Goal: Information Seeking & Learning: Learn about a topic

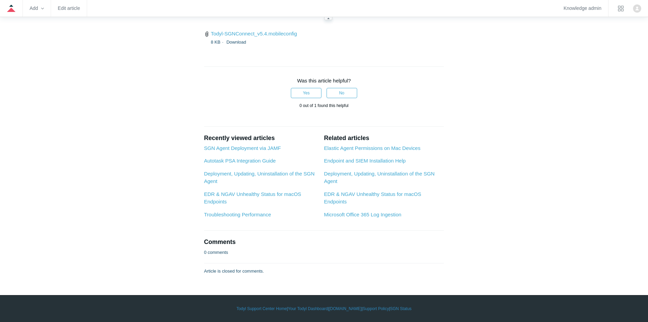
scroll to position [1646, 0]
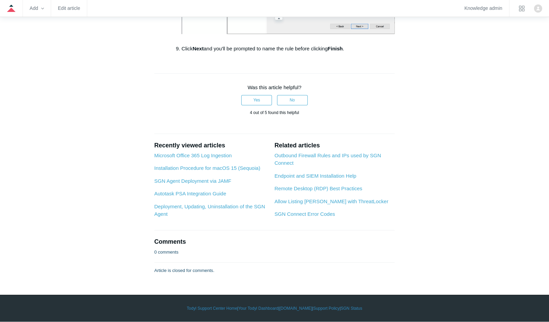
scroll to position [1362, 0]
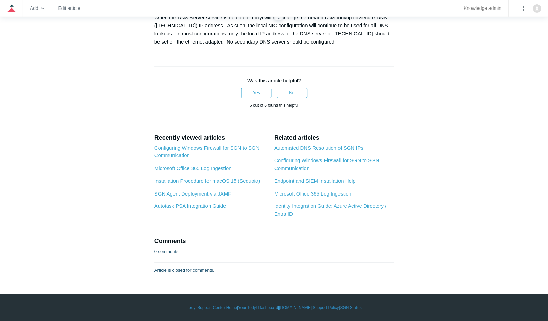
scroll to position [919, 0]
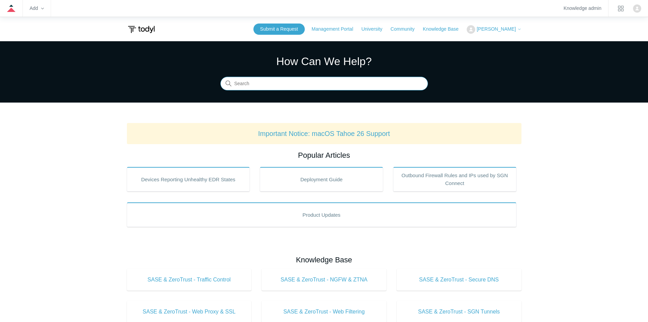
click at [309, 86] on input "Search" at bounding box center [325, 84] width 208 height 14
type input "alerts"
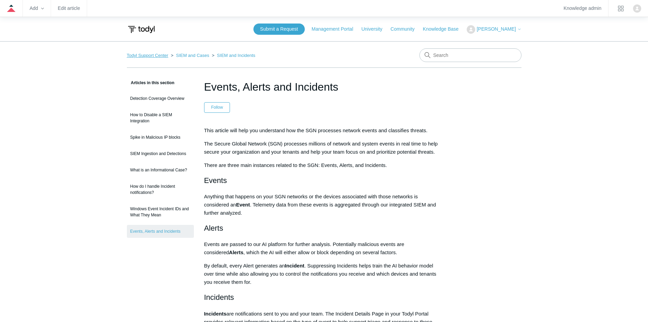
click at [155, 57] on link "Todyl Support Center" at bounding box center [148, 55] width 42 height 5
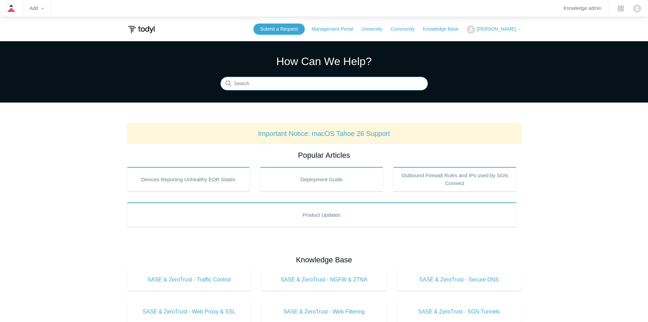
click at [373, 82] on input "Search" at bounding box center [325, 84] width 208 height 14
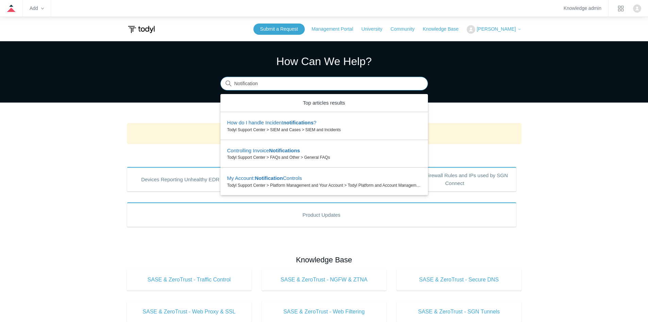
type input "Notification"
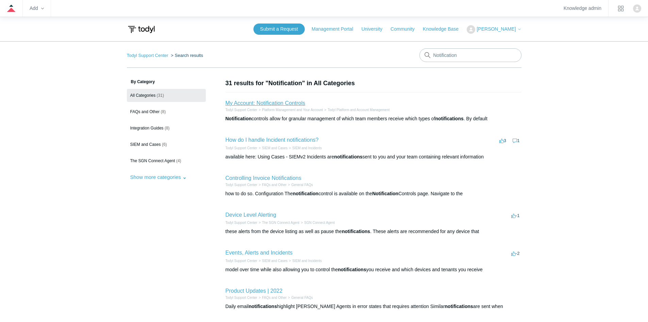
click at [304, 106] on link "My Account: Notification Controls" at bounding box center [266, 103] width 80 height 6
